Goal: Task Accomplishment & Management: Complete application form

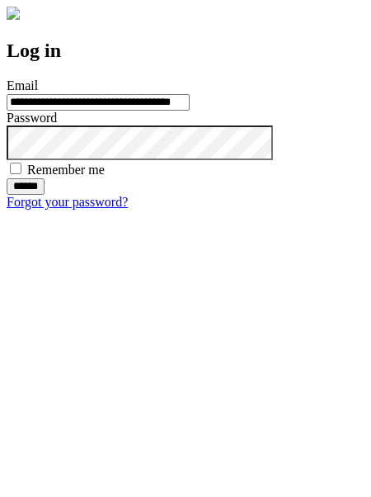
type input "**********"
click at [45, 195] on input "******" at bounding box center [26, 186] width 38 height 17
